Goal: Task Accomplishment & Management: Use online tool/utility

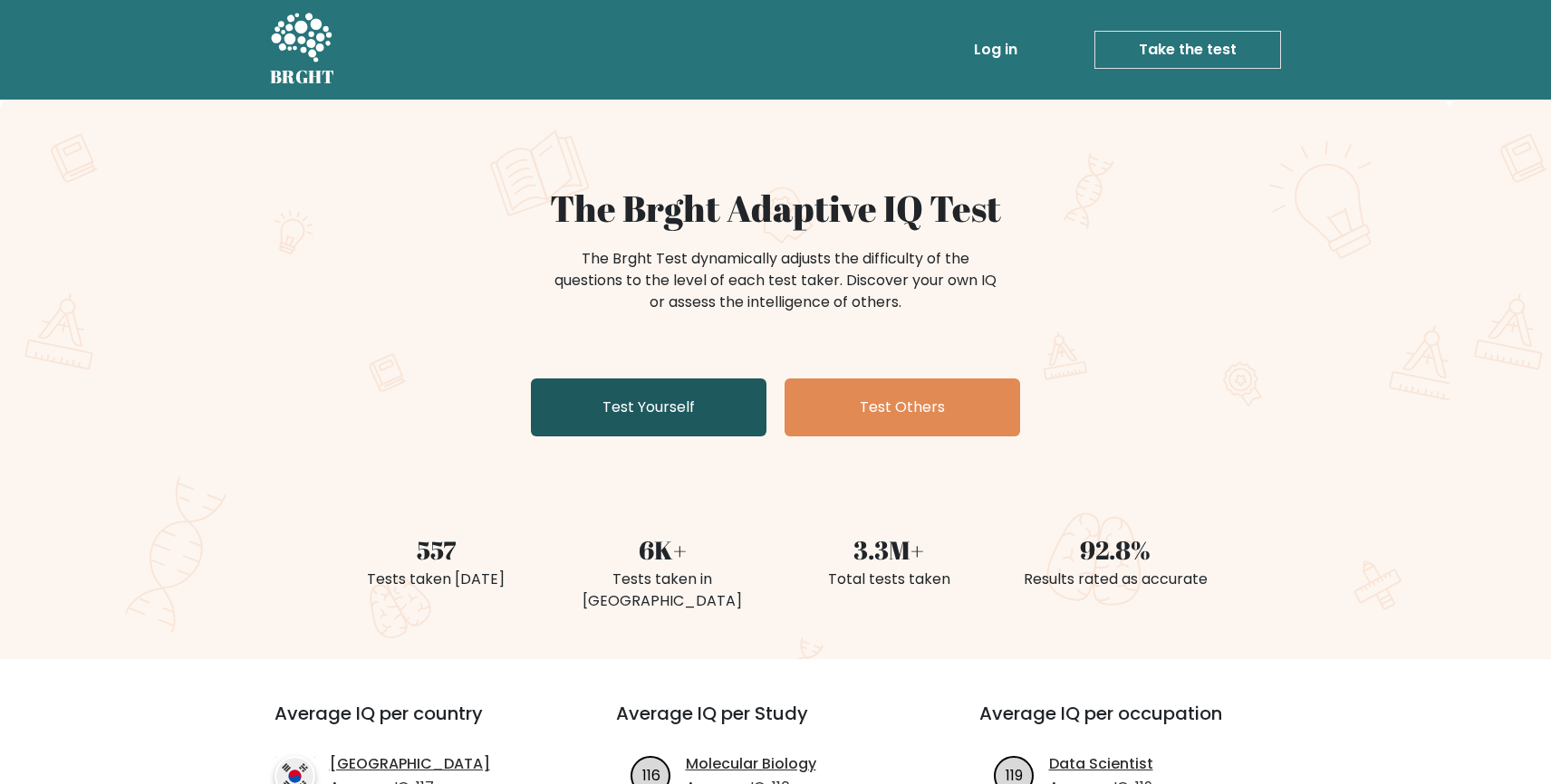
click at [590, 415] on link "Test Yourself" at bounding box center [648, 408] width 236 height 58
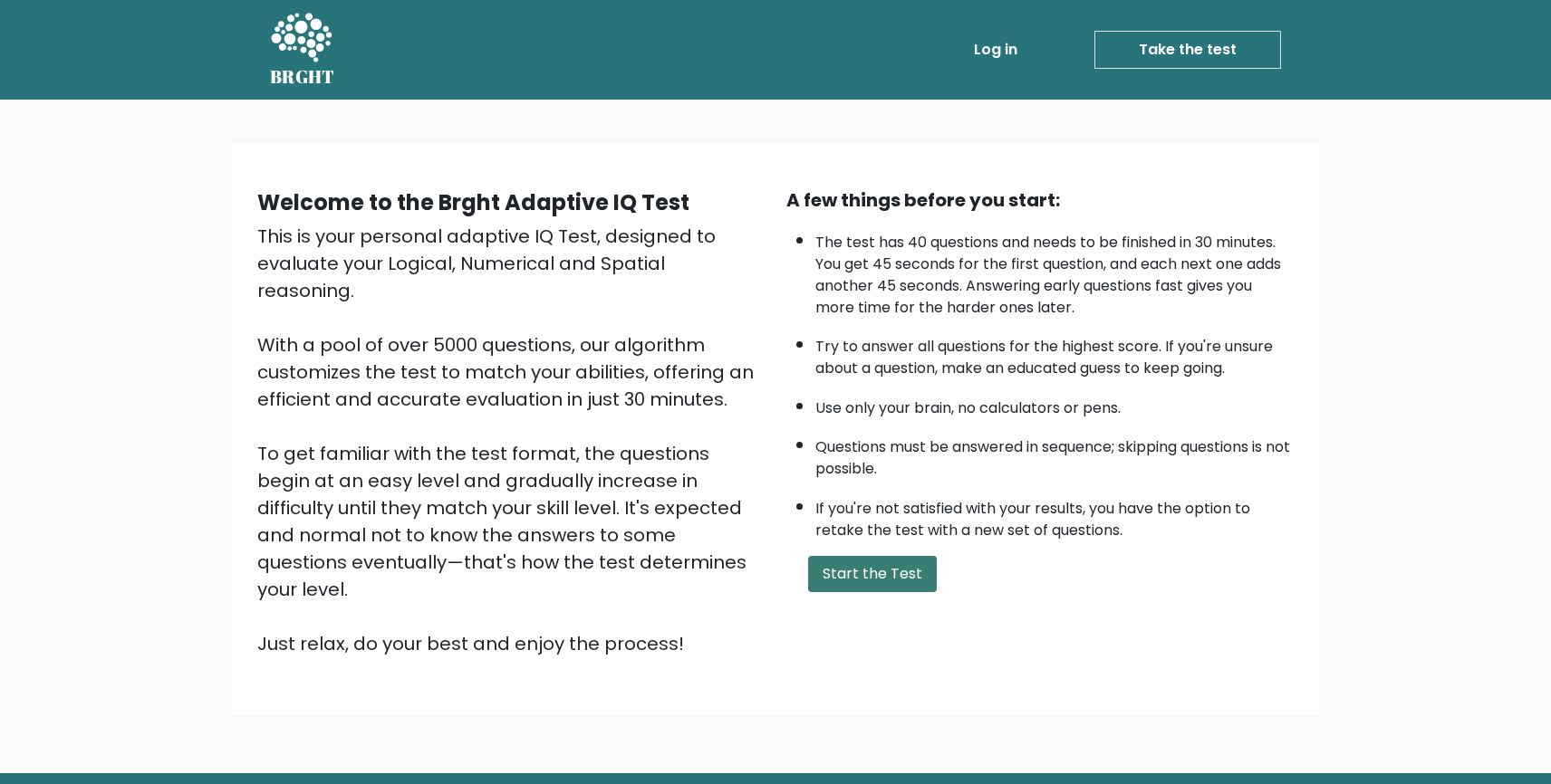
click at [859, 581] on button "Start the Test" at bounding box center [872, 574] width 129 height 36
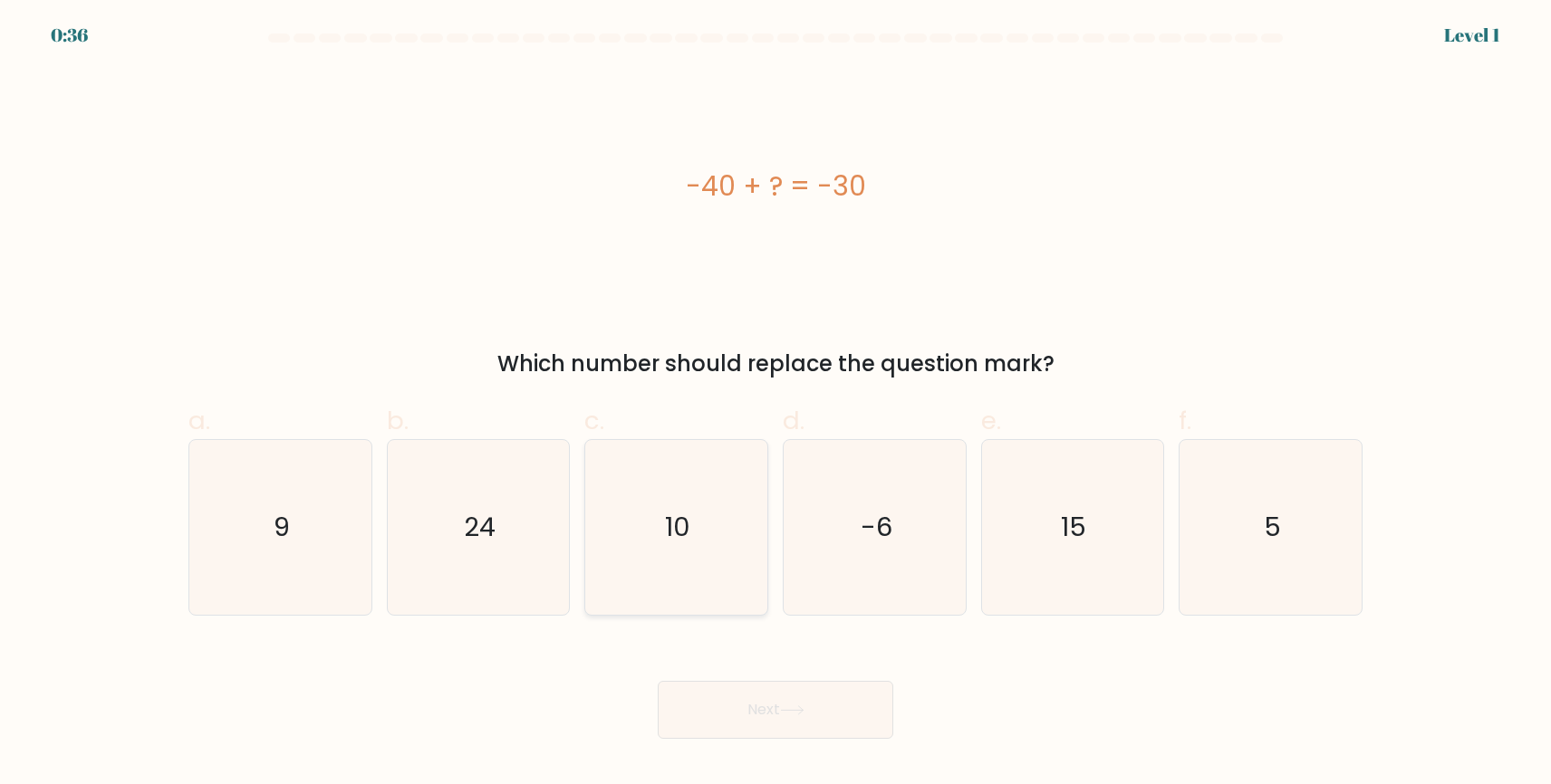
click at [715, 537] on icon "10" at bounding box center [676, 527] width 175 height 175
click at [776, 404] on input "c. 10" at bounding box center [776, 398] width 1 height 12
radio input "true"
click at [797, 708] on icon at bounding box center [793, 710] width 24 height 10
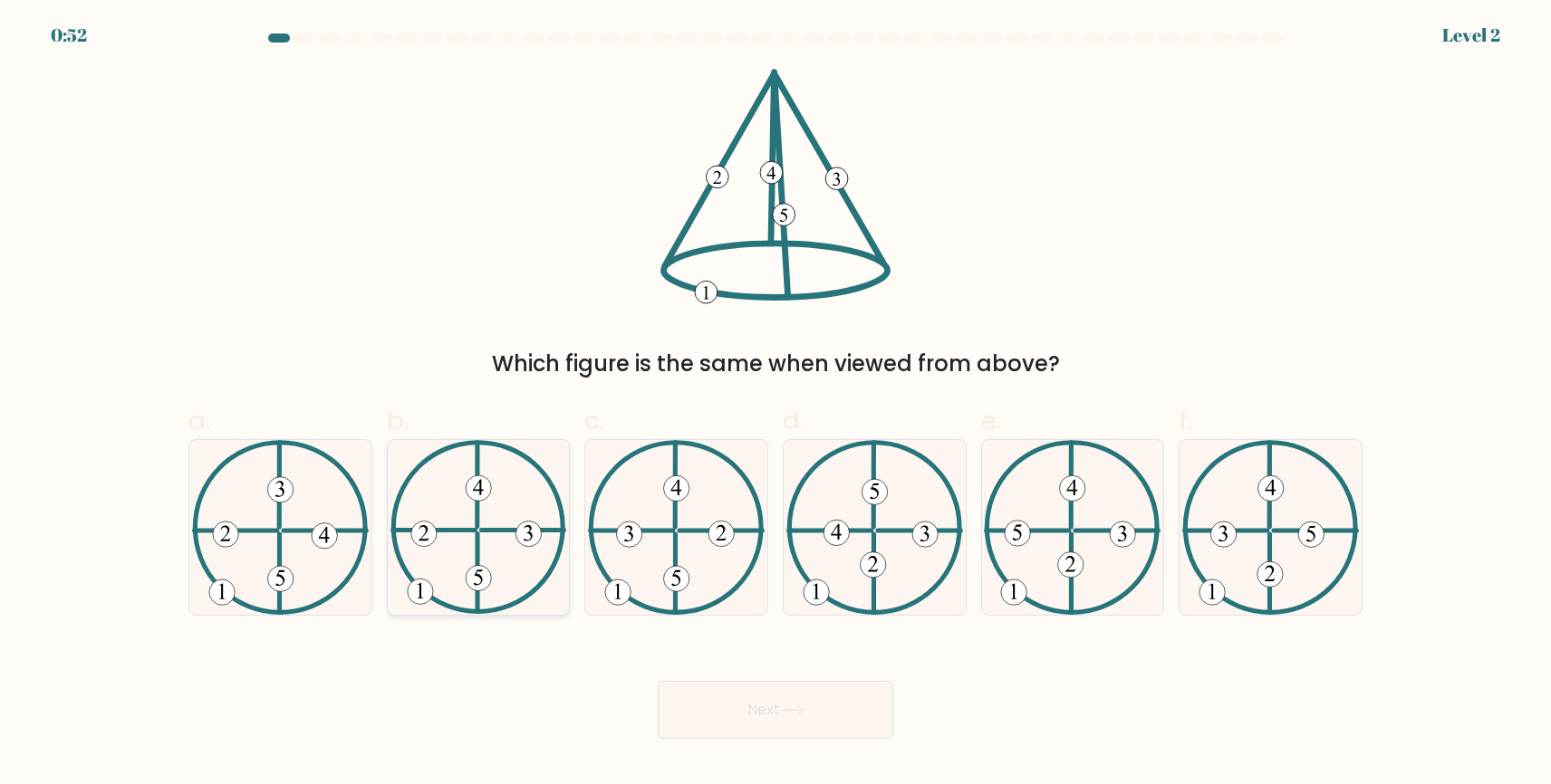
click at [477, 548] on 225 at bounding box center [477, 573] width 0 height 78
click at [776, 404] on input "b." at bounding box center [776, 398] width 1 height 12
radio input "true"
click at [724, 701] on button "Next" at bounding box center [775, 710] width 236 height 58
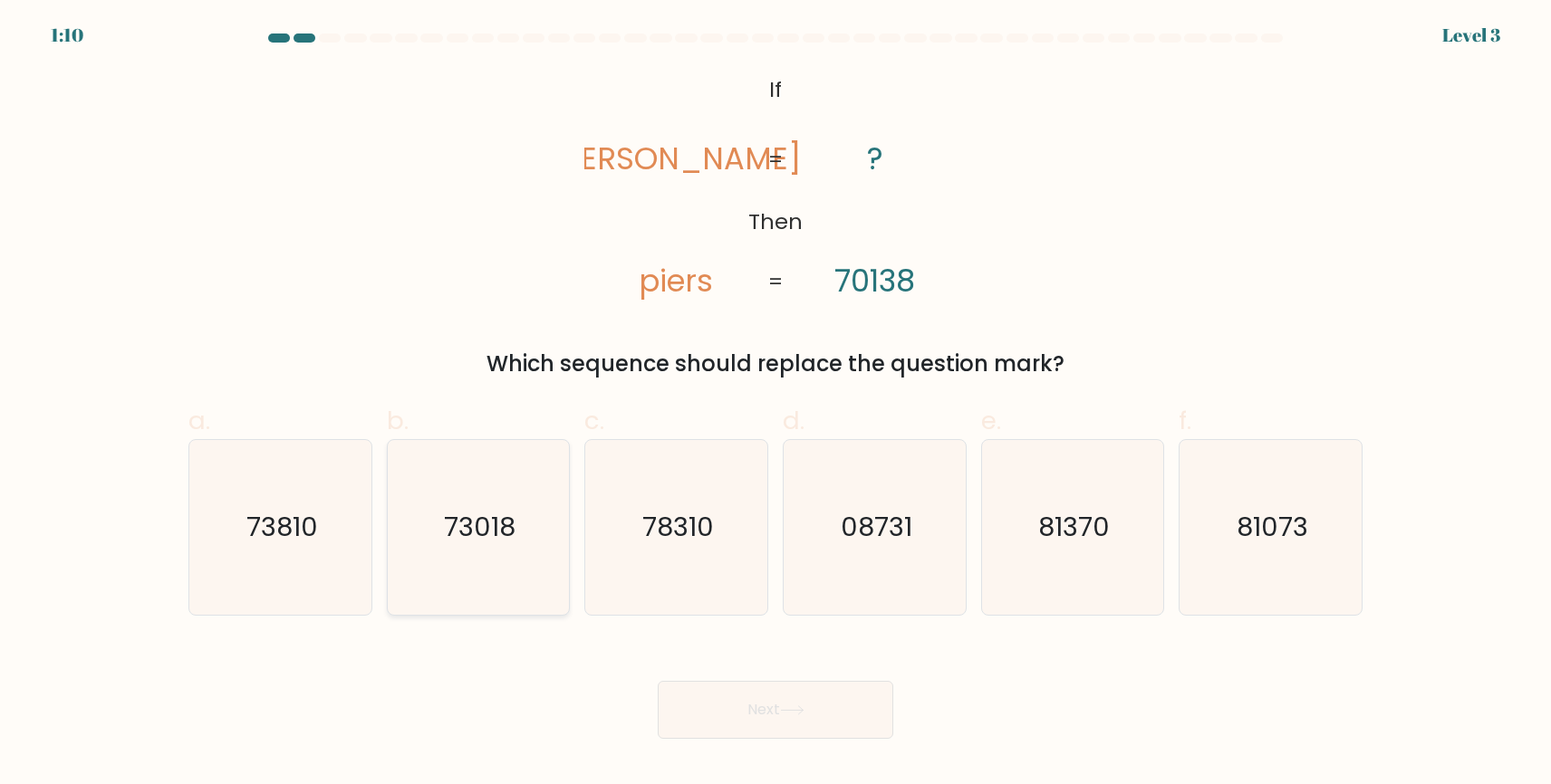
click at [475, 518] on text "73018" at bounding box center [479, 527] width 71 height 36
click at [776, 404] on input "b. 73018" at bounding box center [776, 398] width 1 height 12
radio input "true"
click at [762, 705] on button "Next" at bounding box center [775, 710] width 236 height 58
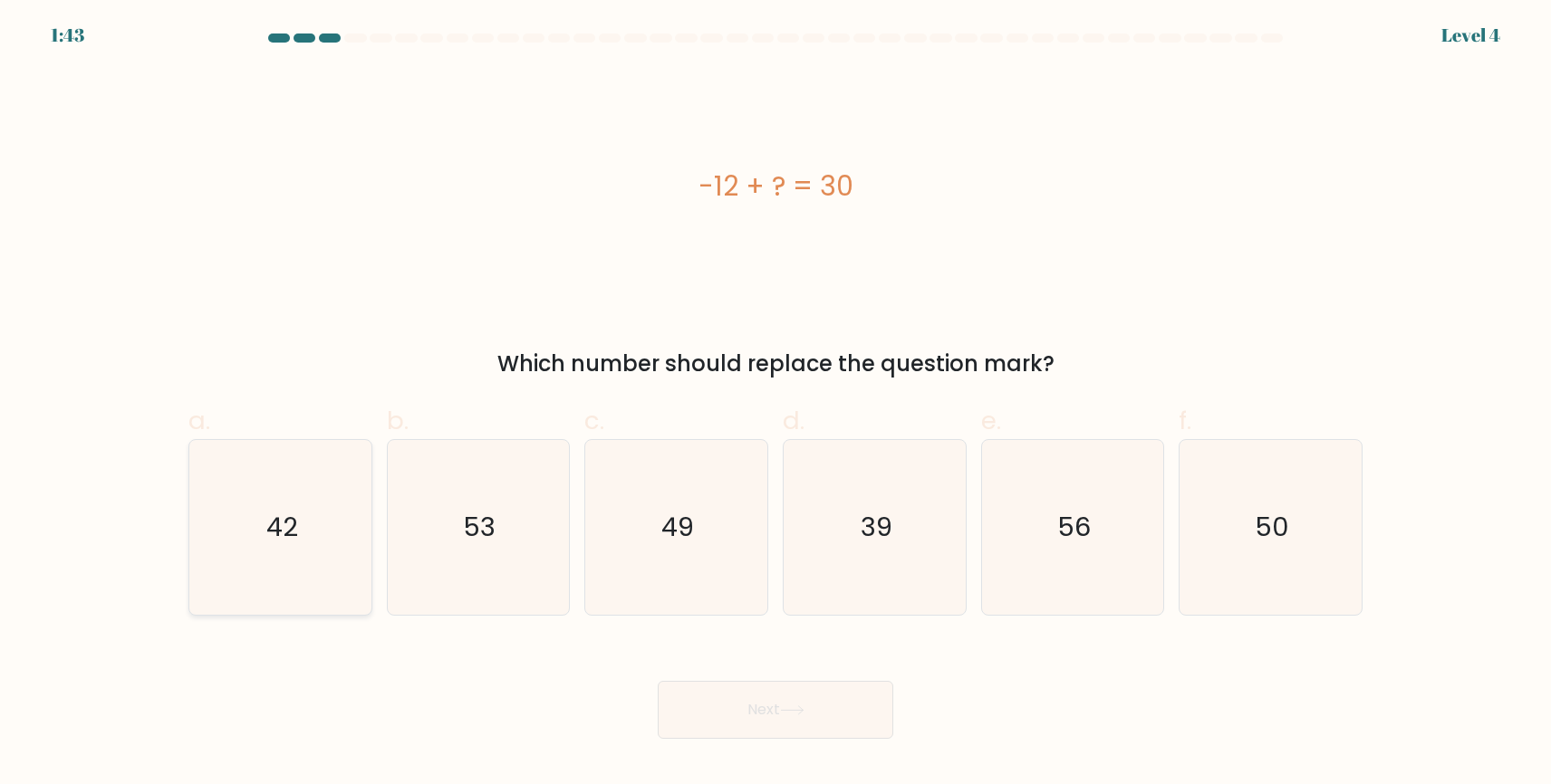
click at [260, 523] on icon "42" at bounding box center [280, 527] width 175 height 175
click at [776, 404] on input "a. 42" at bounding box center [776, 398] width 1 height 12
radio input "true"
click at [784, 721] on button "Next" at bounding box center [775, 710] width 236 height 58
